Goal: Book appointment/travel/reservation

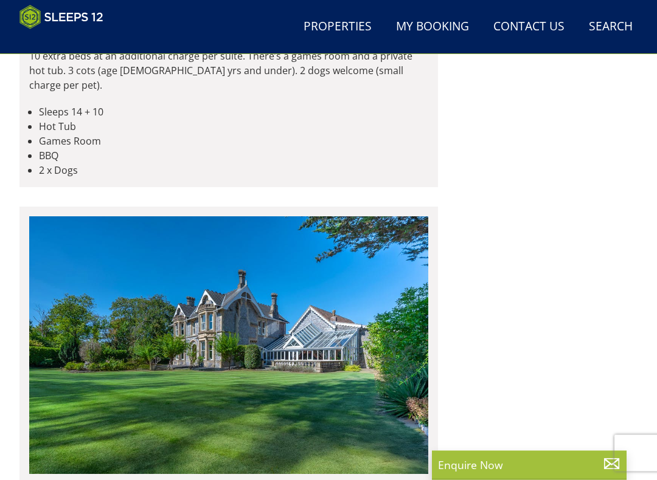
scroll to position [5784, 0]
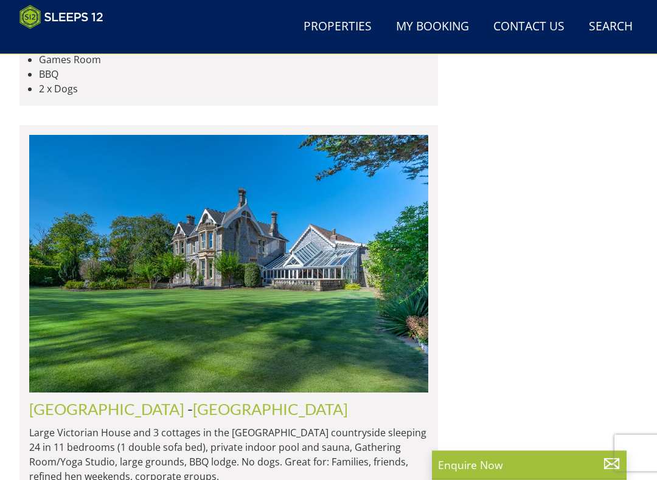
click at [193, 401] on link "[GEOGRAPHIC_DATA]" at bounding box center [270, 410] width 155 height 18
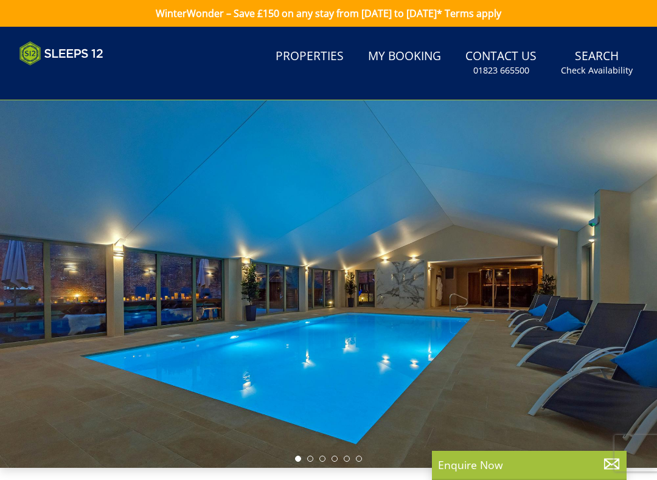
click at [601, 58] on link "Search Check Availability" at bounding box center [597, 63] width 82 height 40
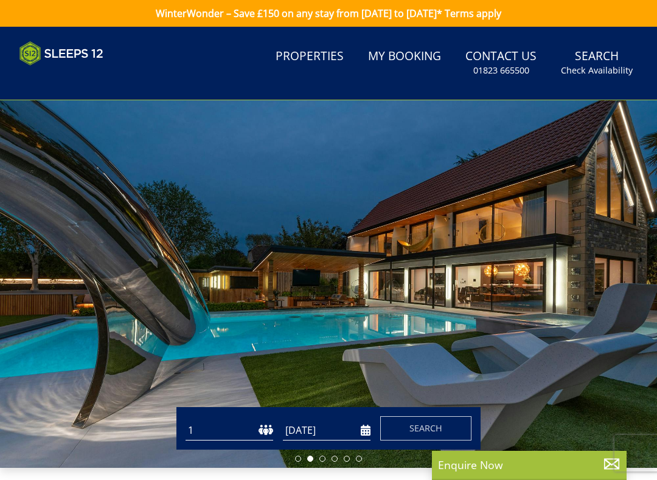
click at [430, 412] on span "Search" at bounding box center [425, 429] width 33 height 12
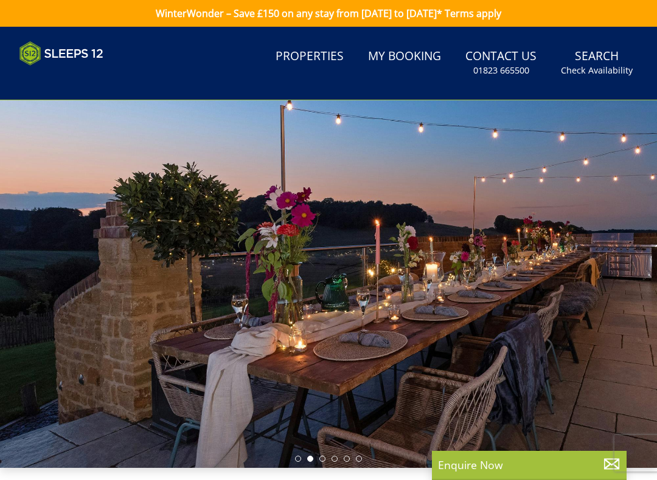
click at [603, 75] on small "Check Availability" at bounding box center [597, 70] width 72 height 12
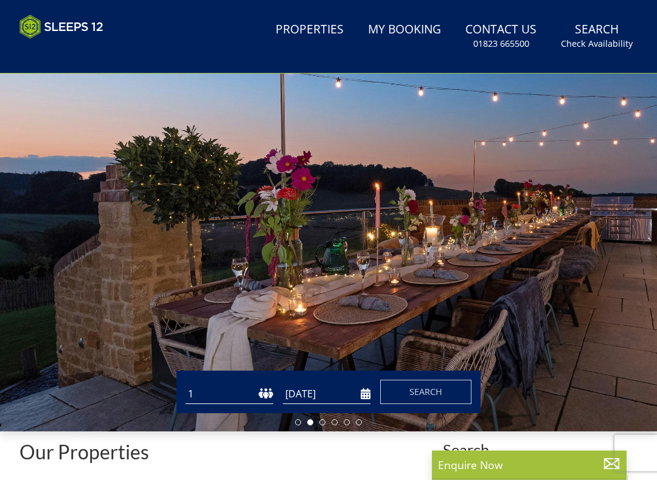
scroll to position [37, 0]
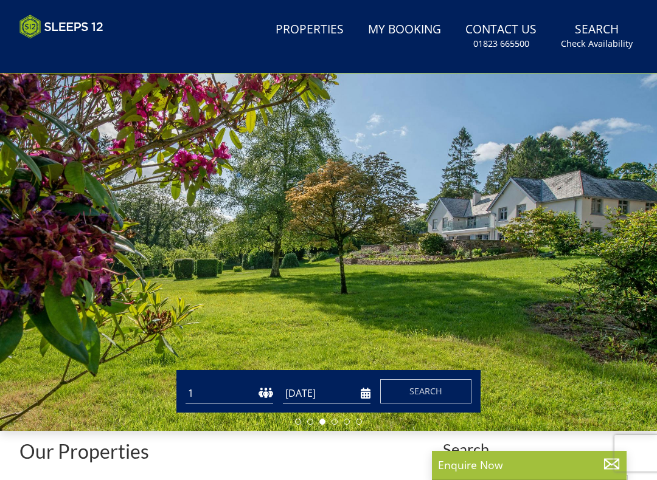
click at [363, 392] on input "[DATE]" at bounding box center [327, 394] width 88 height 20
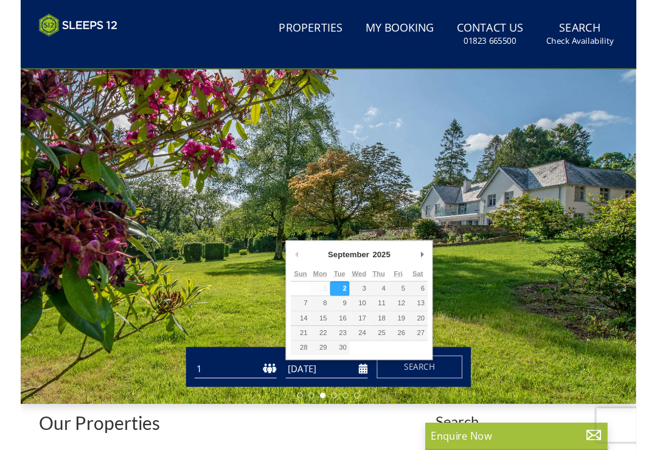
scroll to position [96, 0]
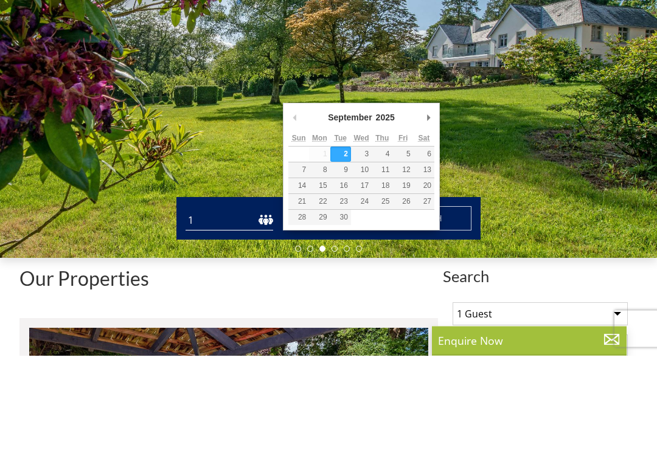
type input "[DATE]"
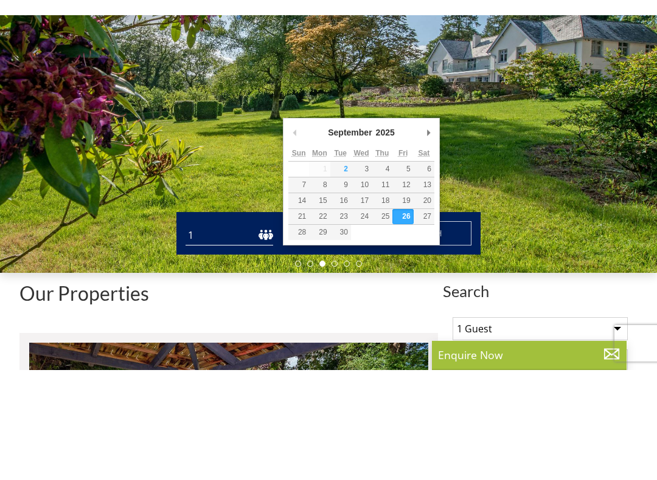
scroll to position [192, 0]
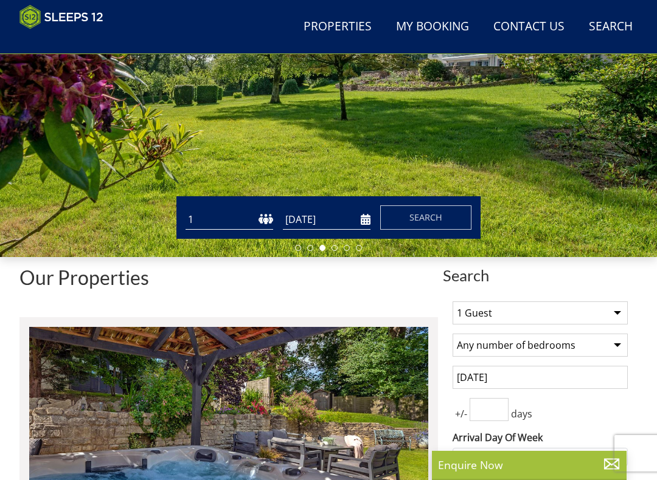
click at [337, 218] on input "[DATE]" at bounding box center [327, 220] width 88 height 20
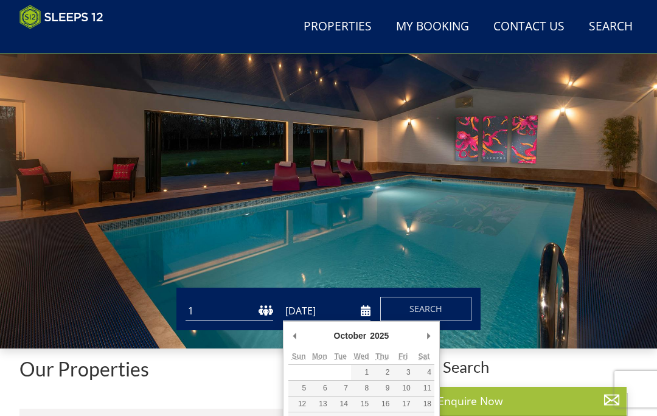
scroll to position [0, 0]
